Goal: Task Accomplishment & Management: Manage account settings

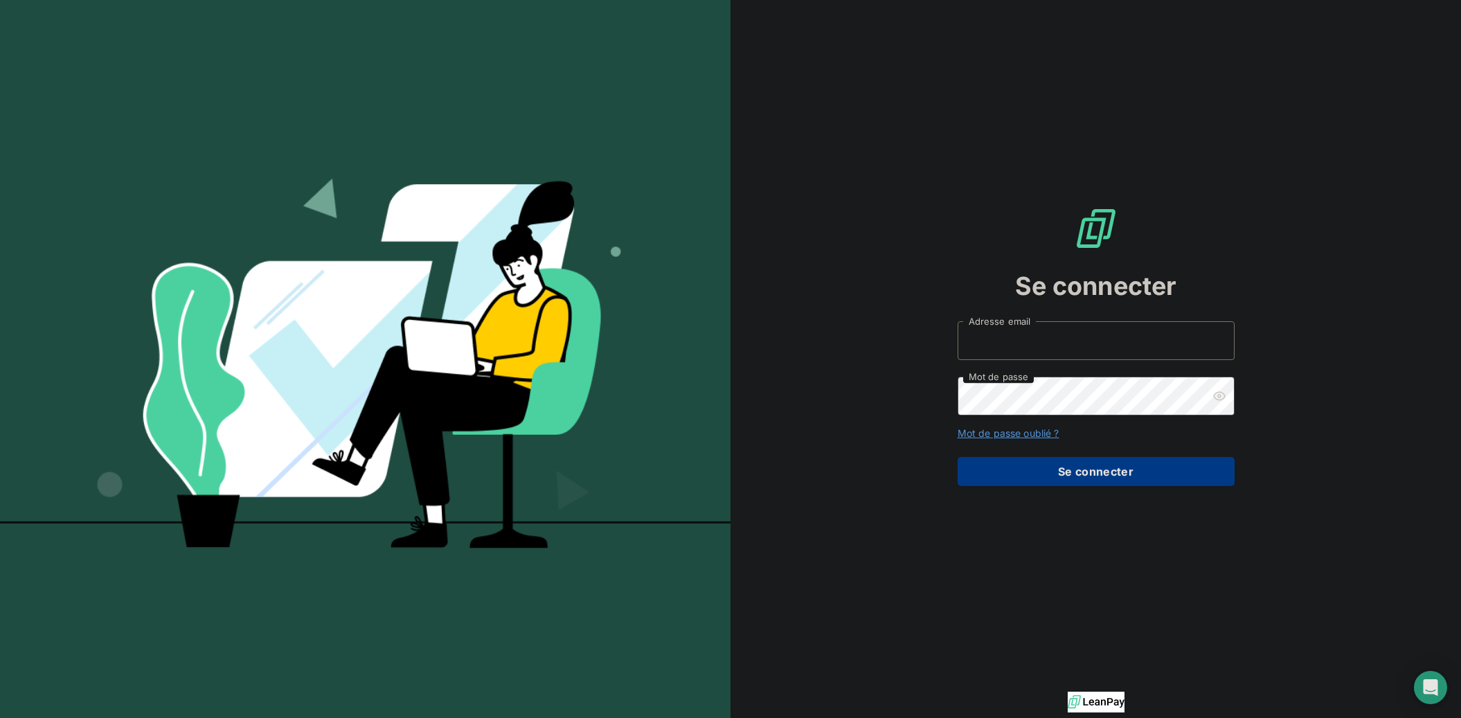
type input "[PERSON_NAME][EMAIL_ADDRESS][DOMAIN_NAME]"
click at [1090, 474] on button "Se connecter" at bounding box center [1096, 471] width 277 height 29
